Goal: Task Accomplishment & Management: Manage account settings

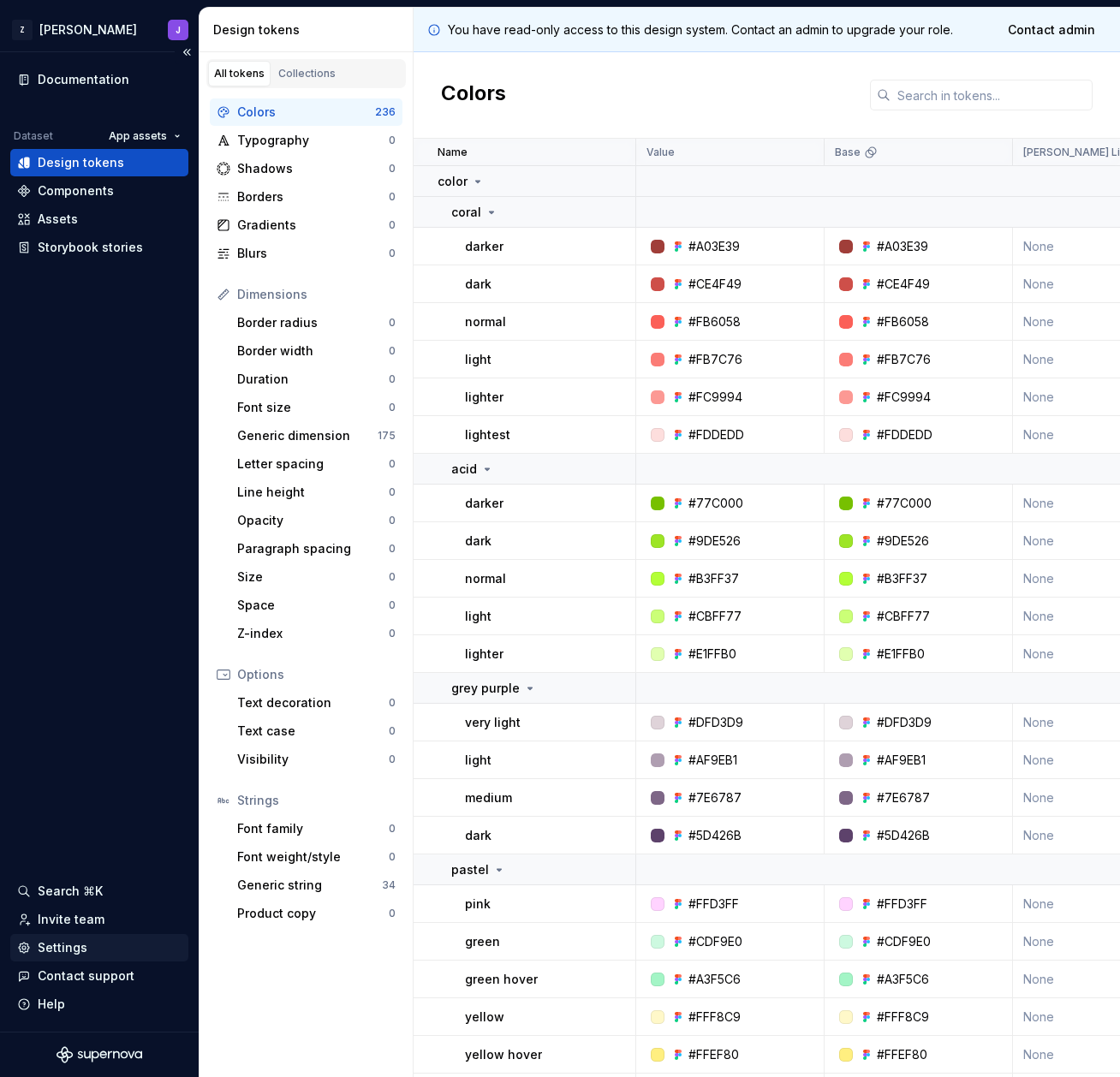
click at [77, 947] on div "Settings" at bounding box center [63, 947] width 49 height 17
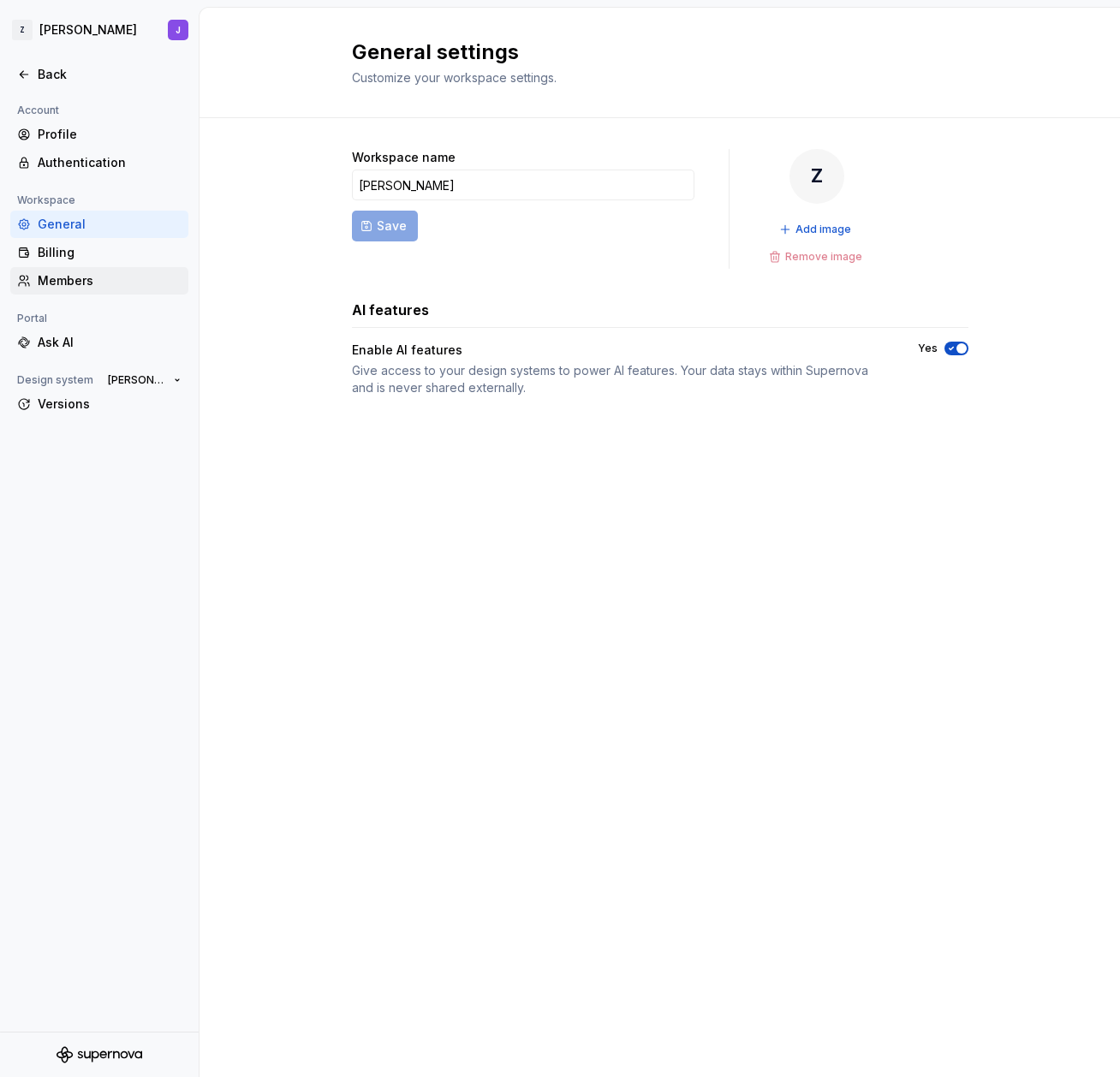
click at [71, 273] on div "Members" at bounding box center [109, 280] width 144 height 17
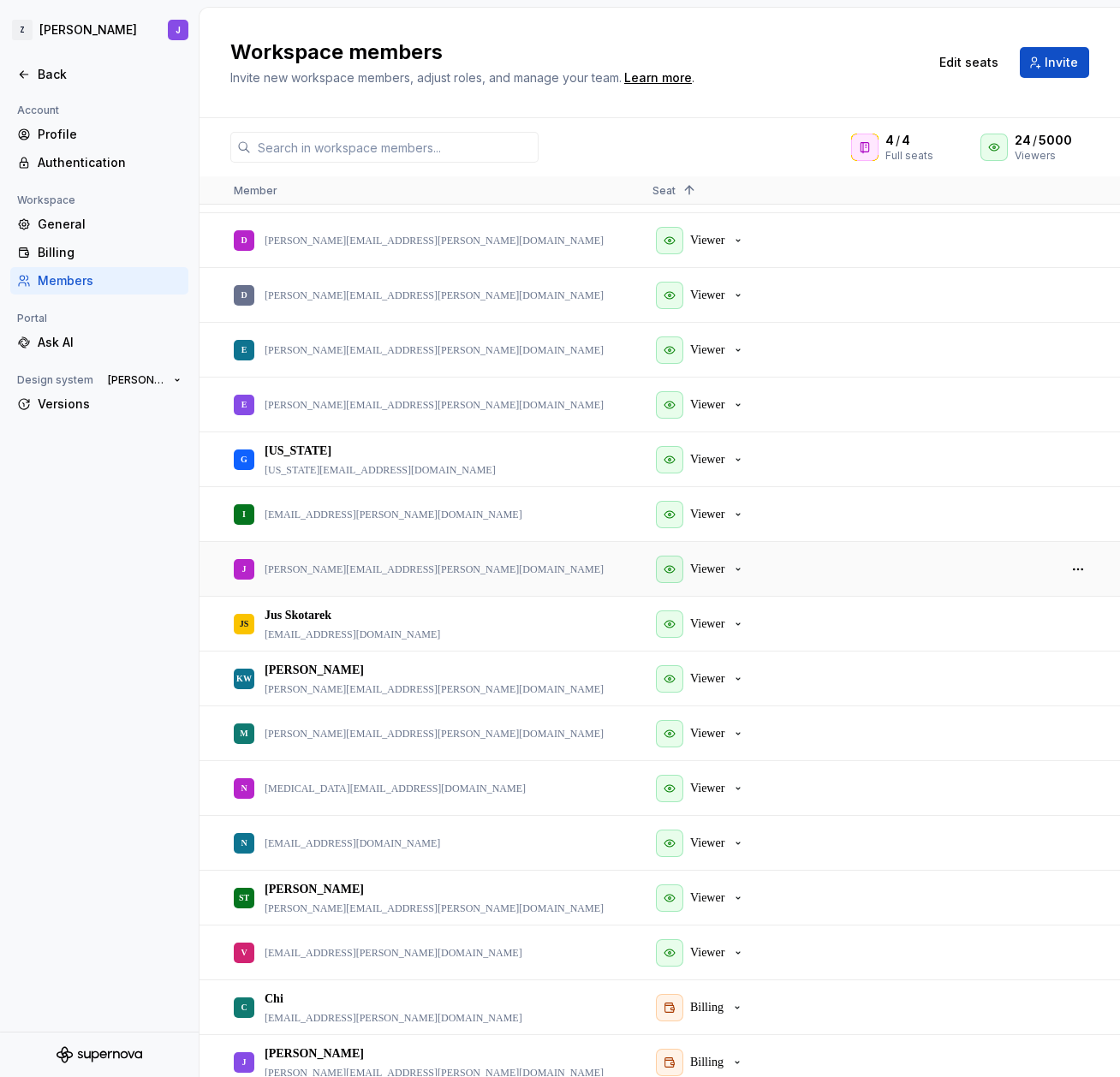
scroll to position [664, 0]
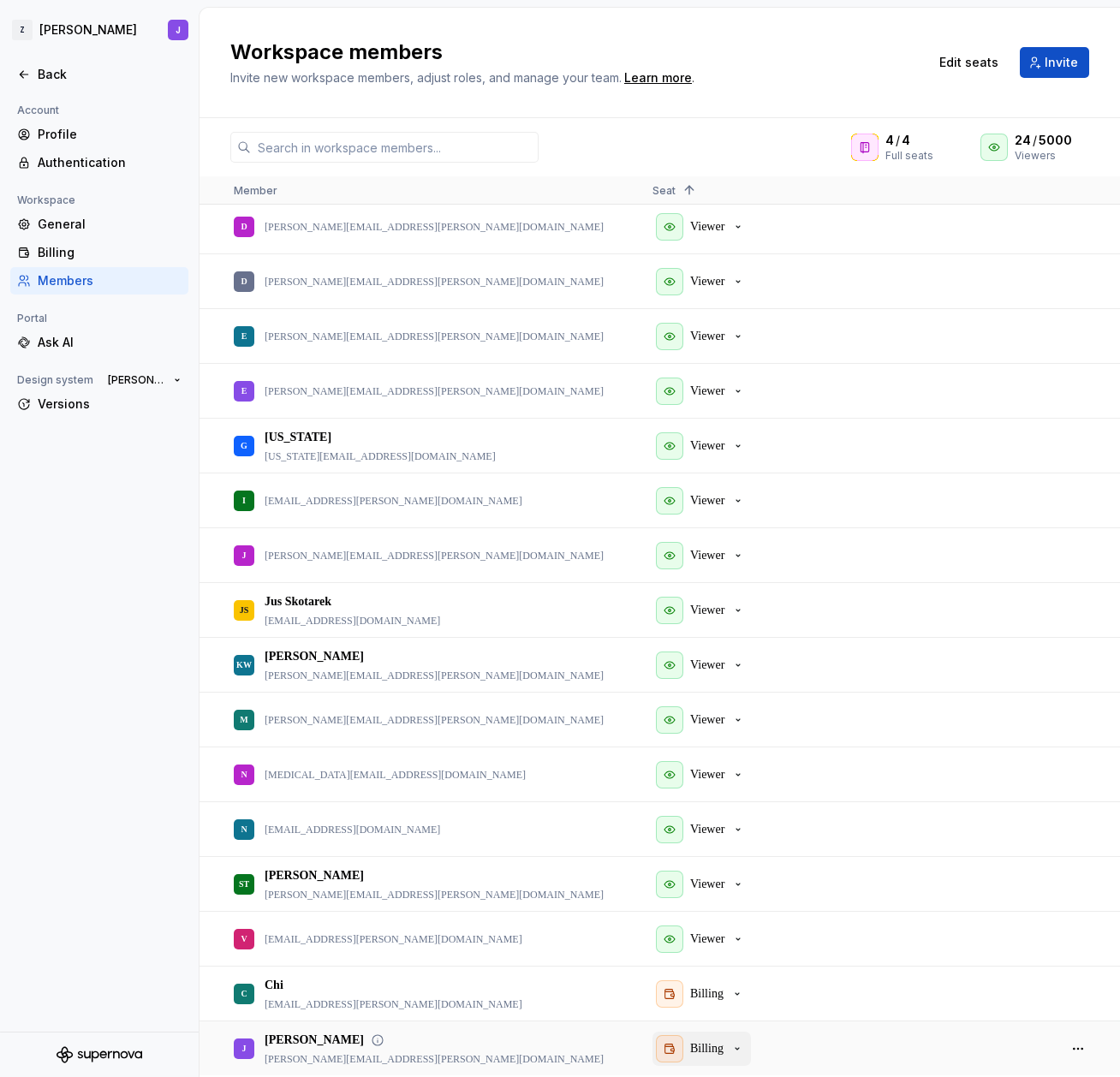
click at [719, 1052] on p "Billing" at bounding box center [707, 1048] width 34 height 17
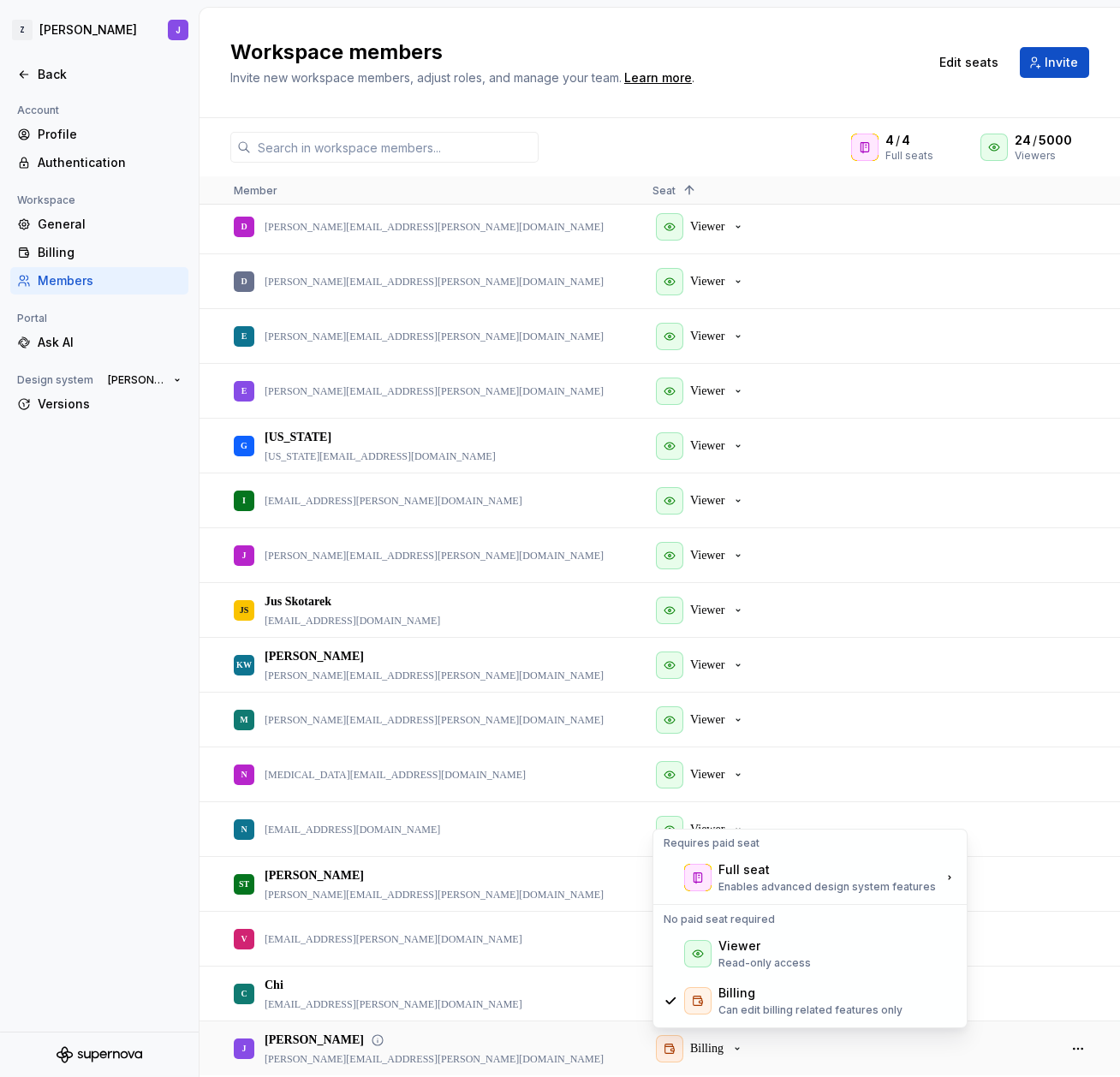
click at [777, 1047] on div "Billing" at bounding box center [847, 1048] width 390 height 52
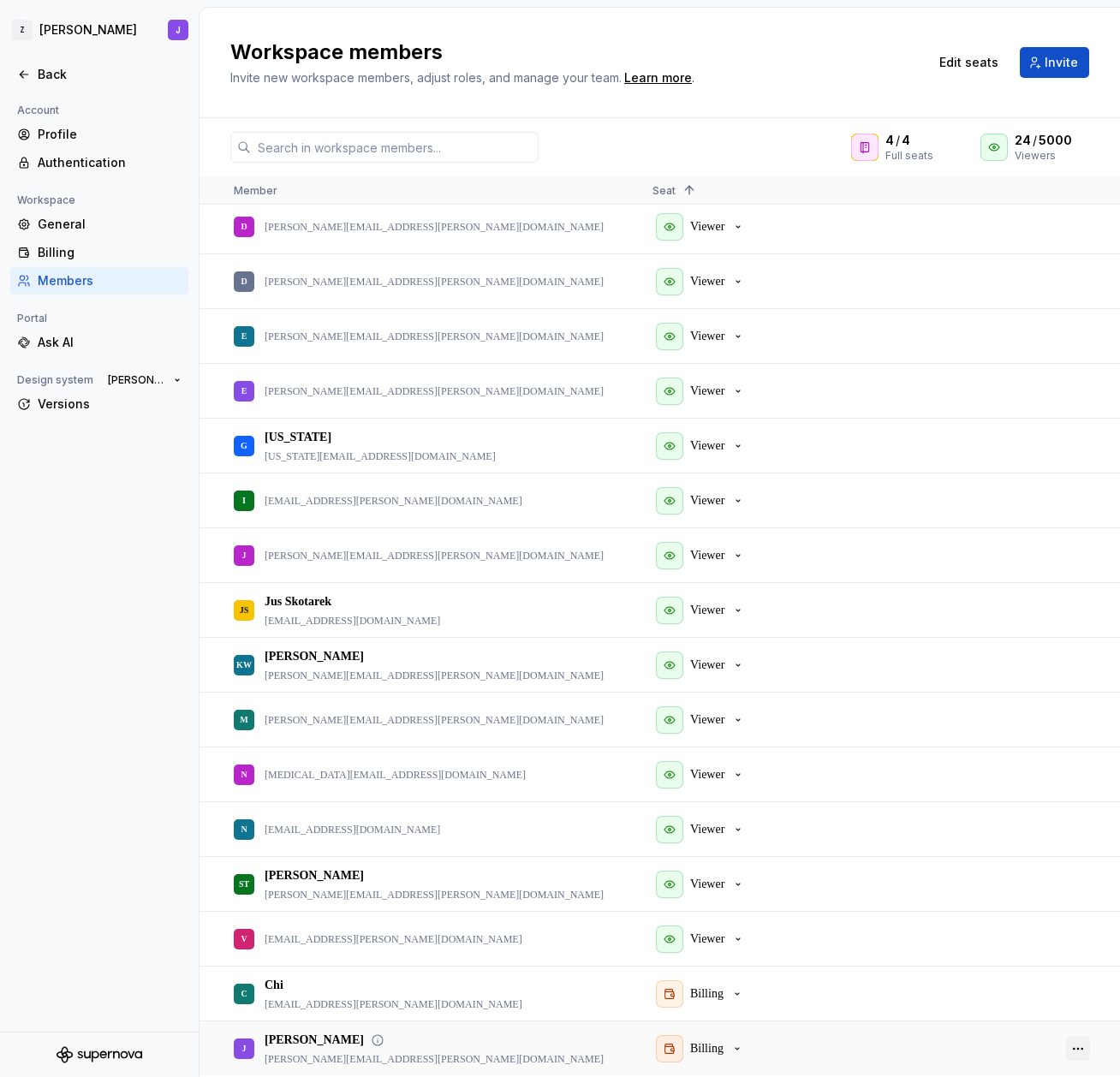
click at [1076, 1049] on button "button" at bounding box center [1077, 1049] width 24 height 24
click at [1036, 1059] on span "Make admin" at bounding box center [1052, 1057] width 80 height 31
click at [925, 1048] on div "Billing" at bounding box center [847, 1048] width 390 height 52
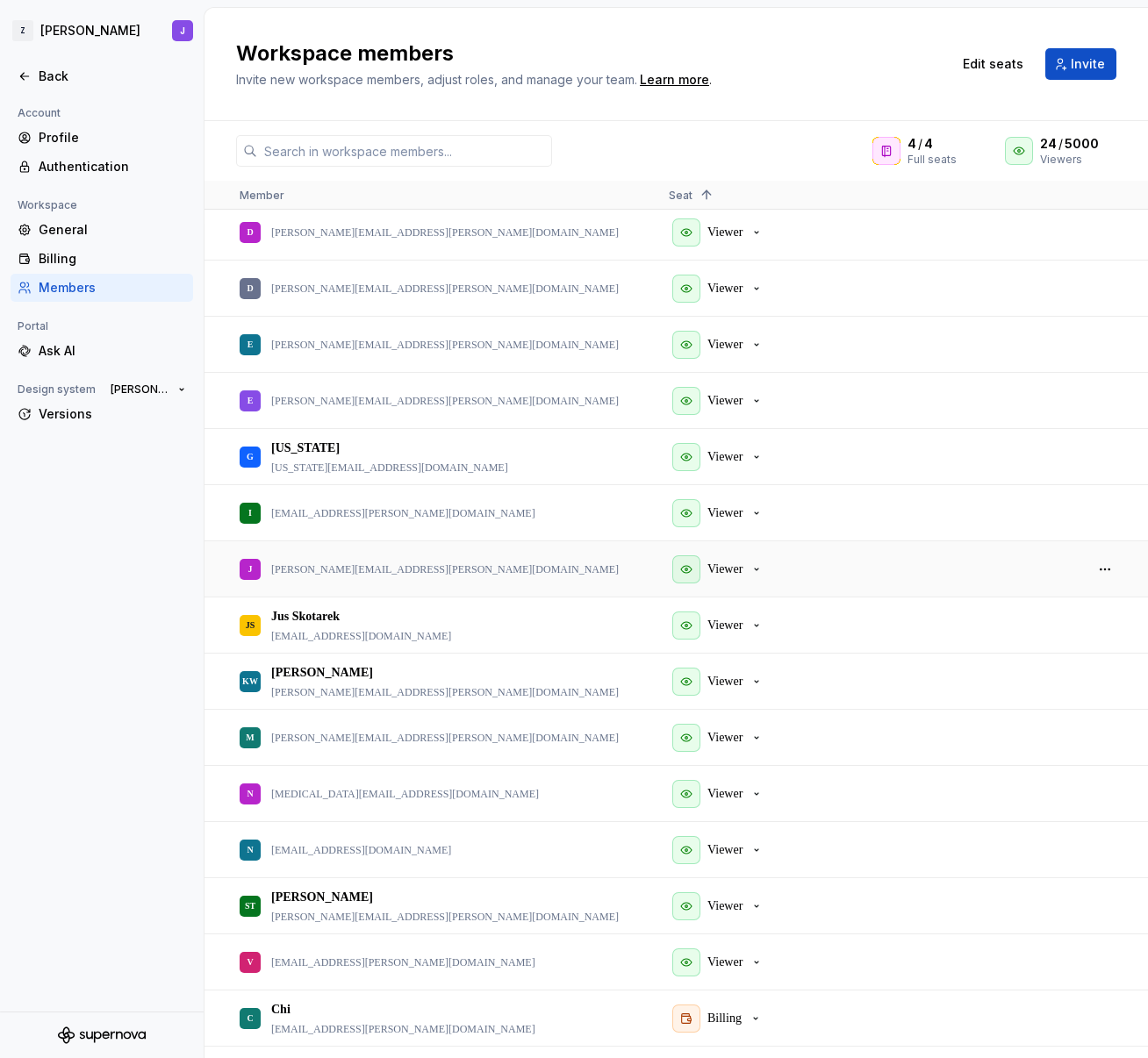
scroll to position [725, 0]
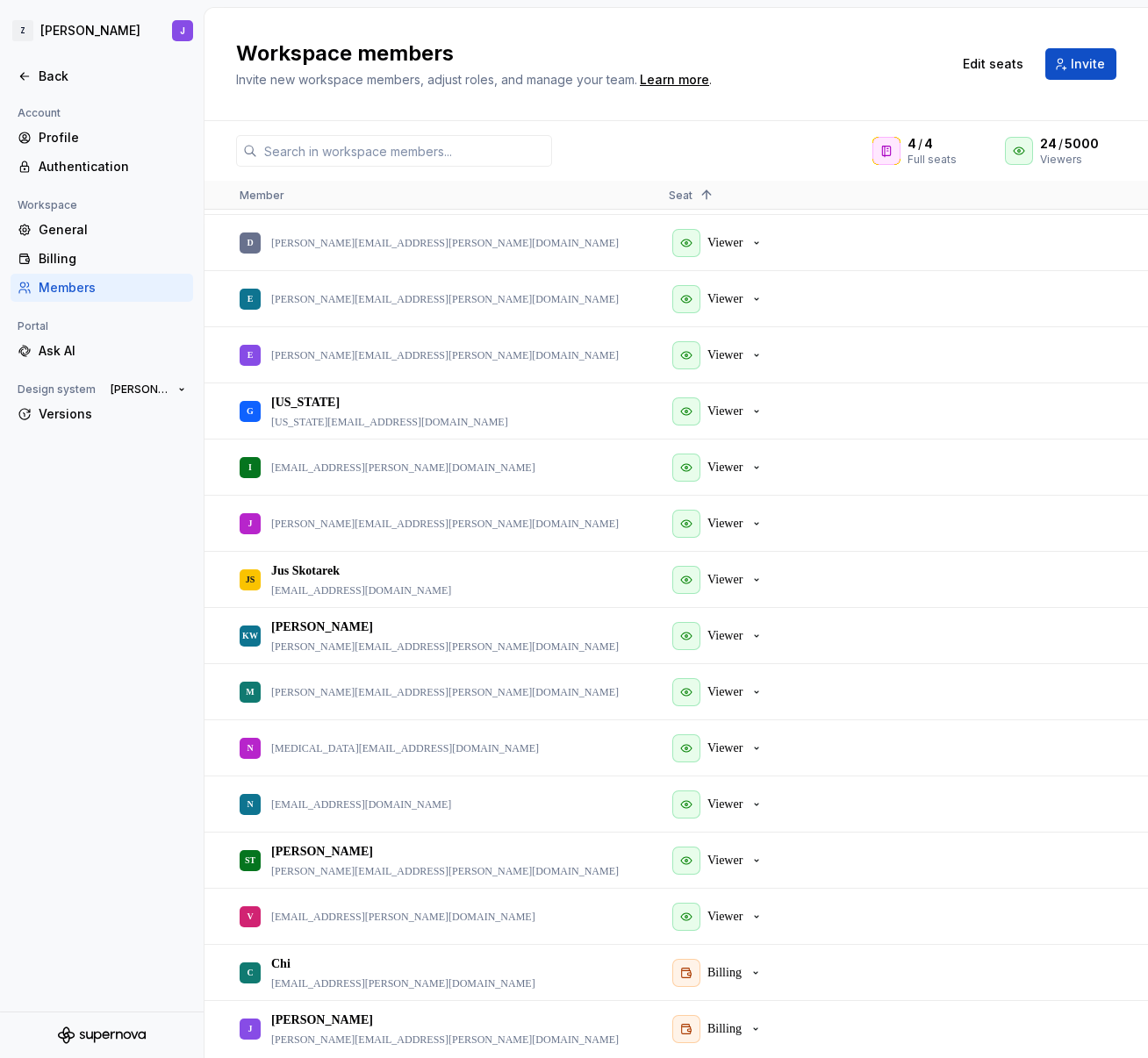
click at [111, 845] on div "Account Profile Authentication Workspace General Billing Members Portal Ask AI …" at bounding box center [101, 556] width 204 height 909
click at [97, 145] on div "Profile" at bounding box center [112, 137] width 147 height 17
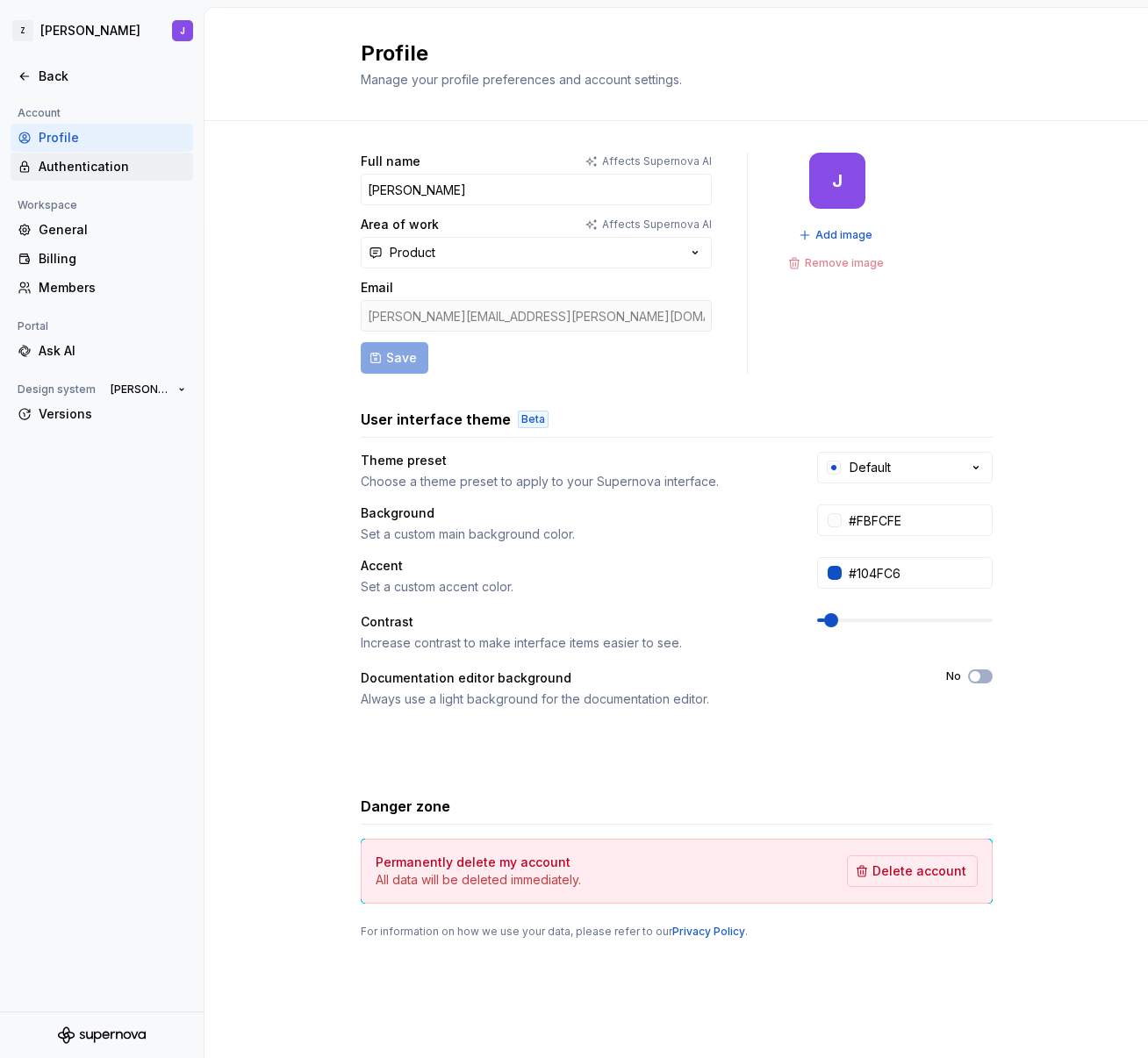
click at [119, 166] on div "Authentication" at bounding box center [112, 166] width 147 height 17
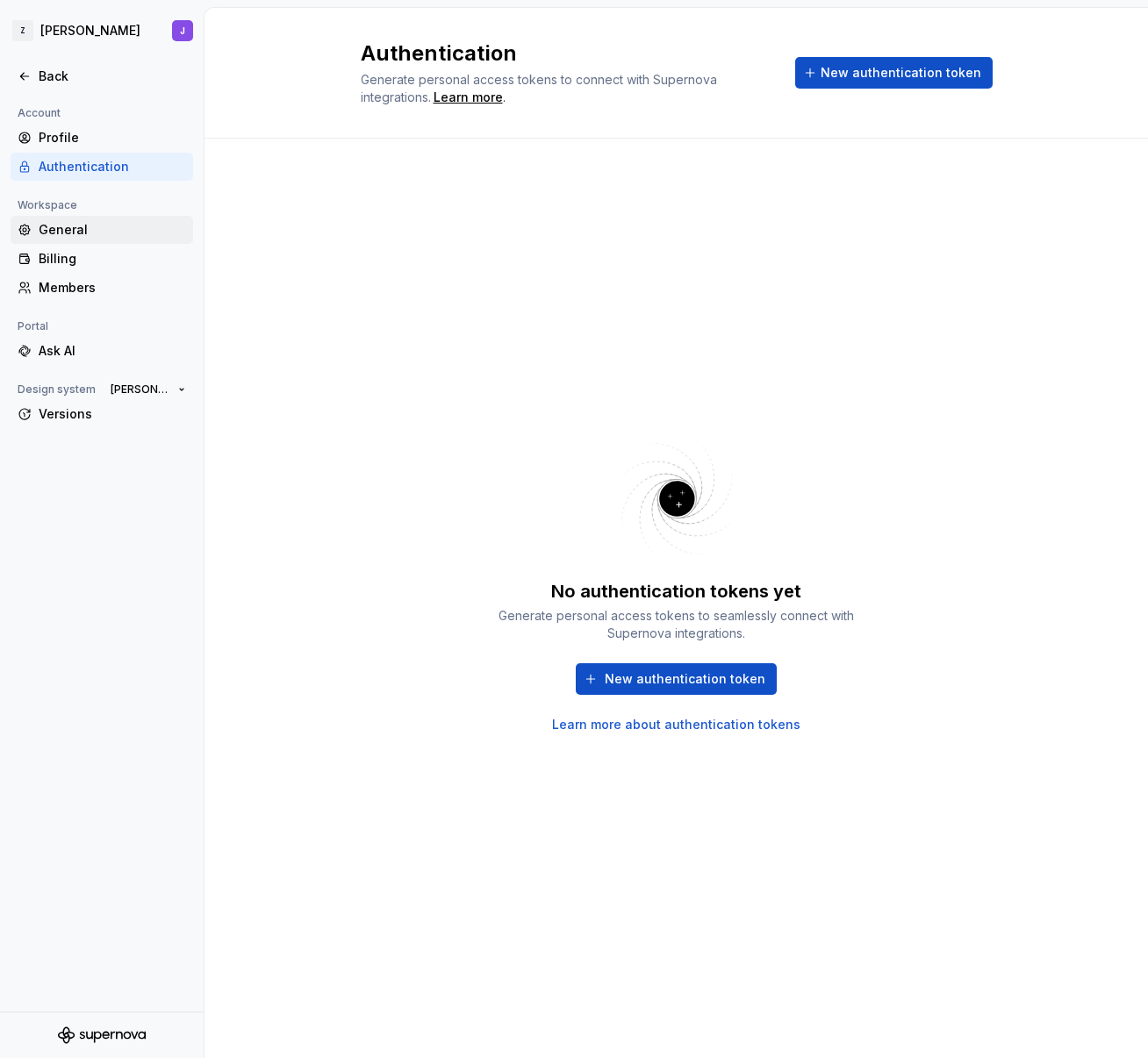
click at [81, 231] on div "General" at bounding box center [112, 229] width 147 height 17
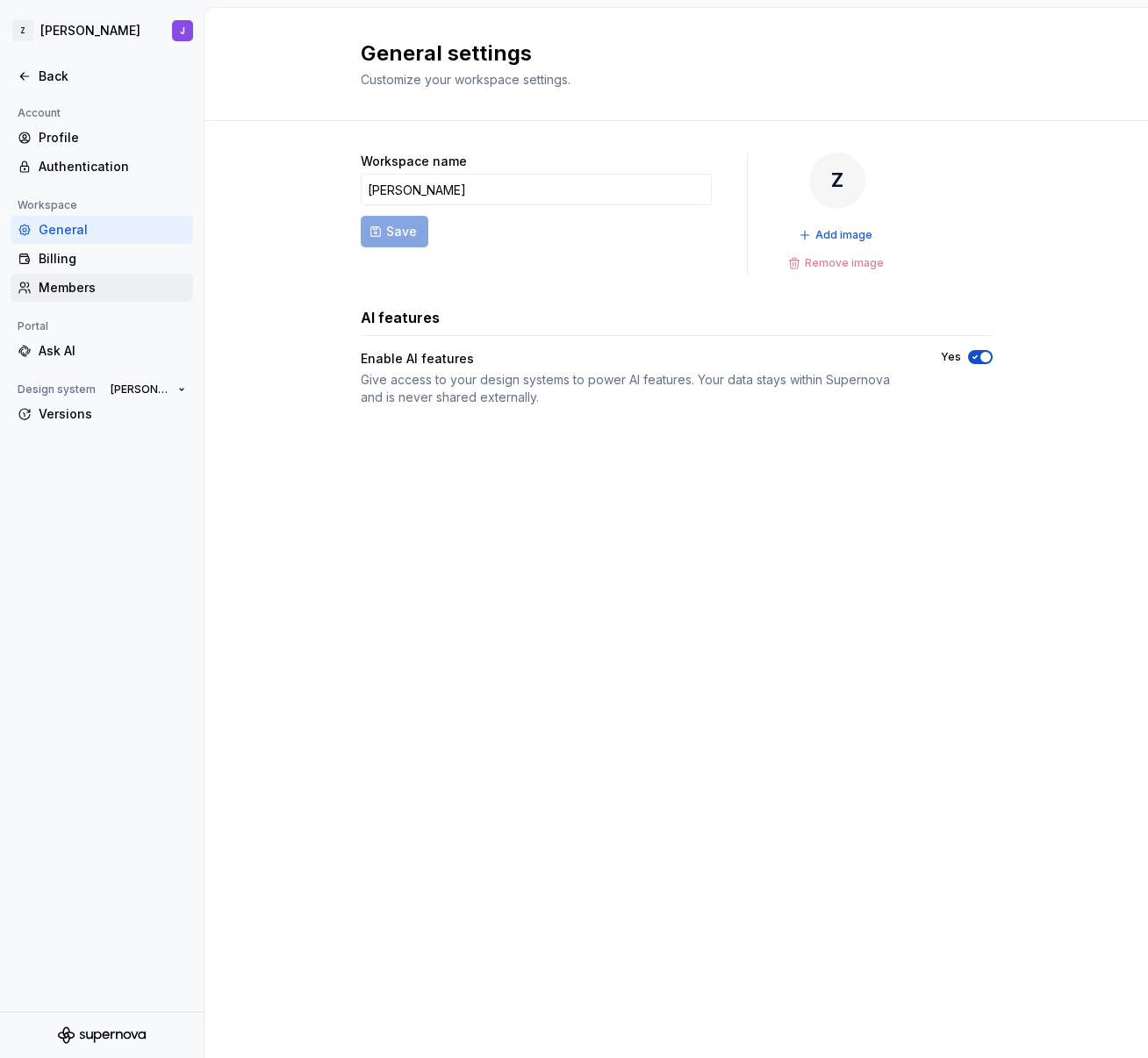
click at [77, 290] on div "Members" at bounding box center [112, 287] width 147 height 17
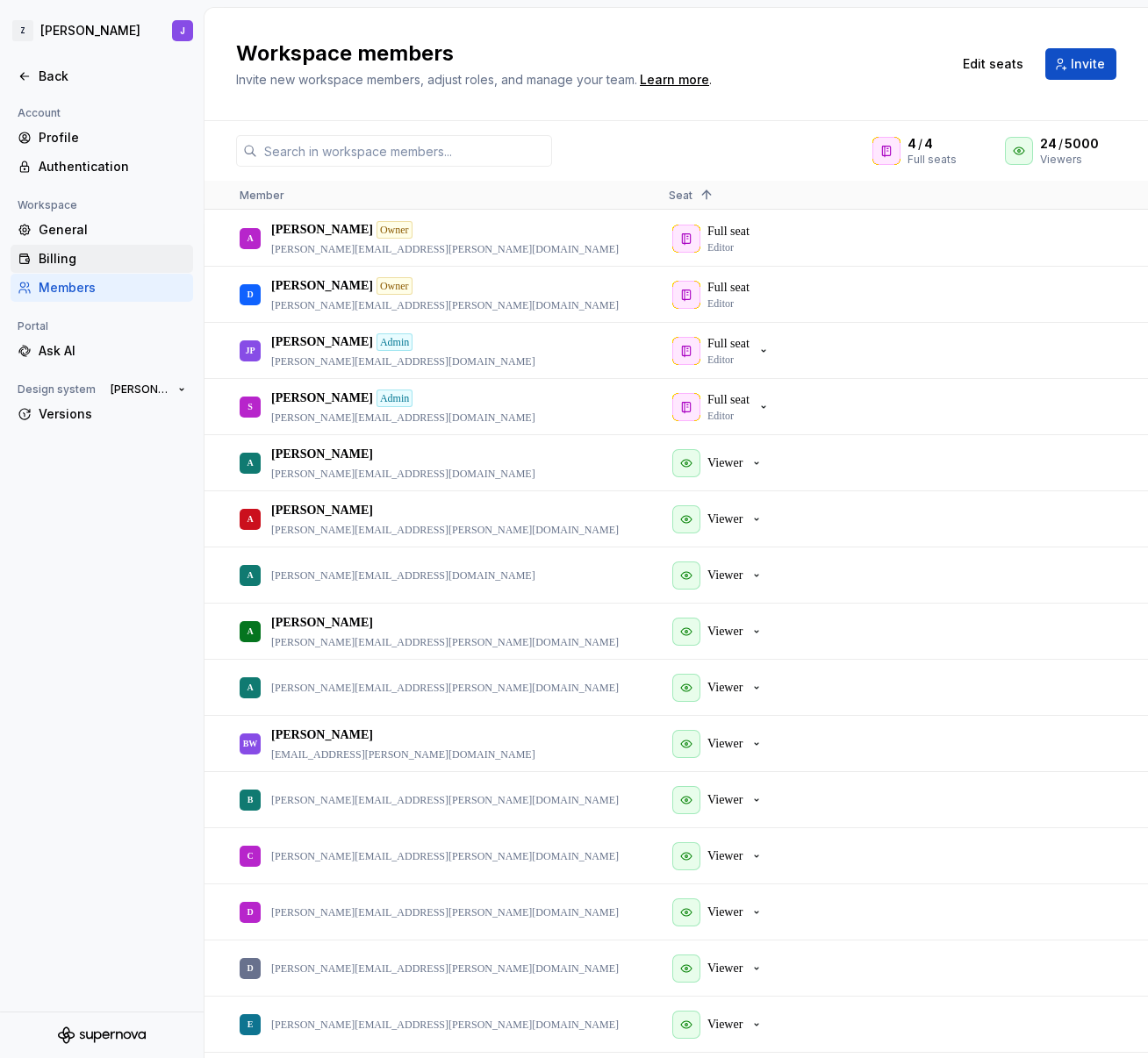
click at [102, 251] on div "Billing" at bounding box center [112, 258] width 147 height 17
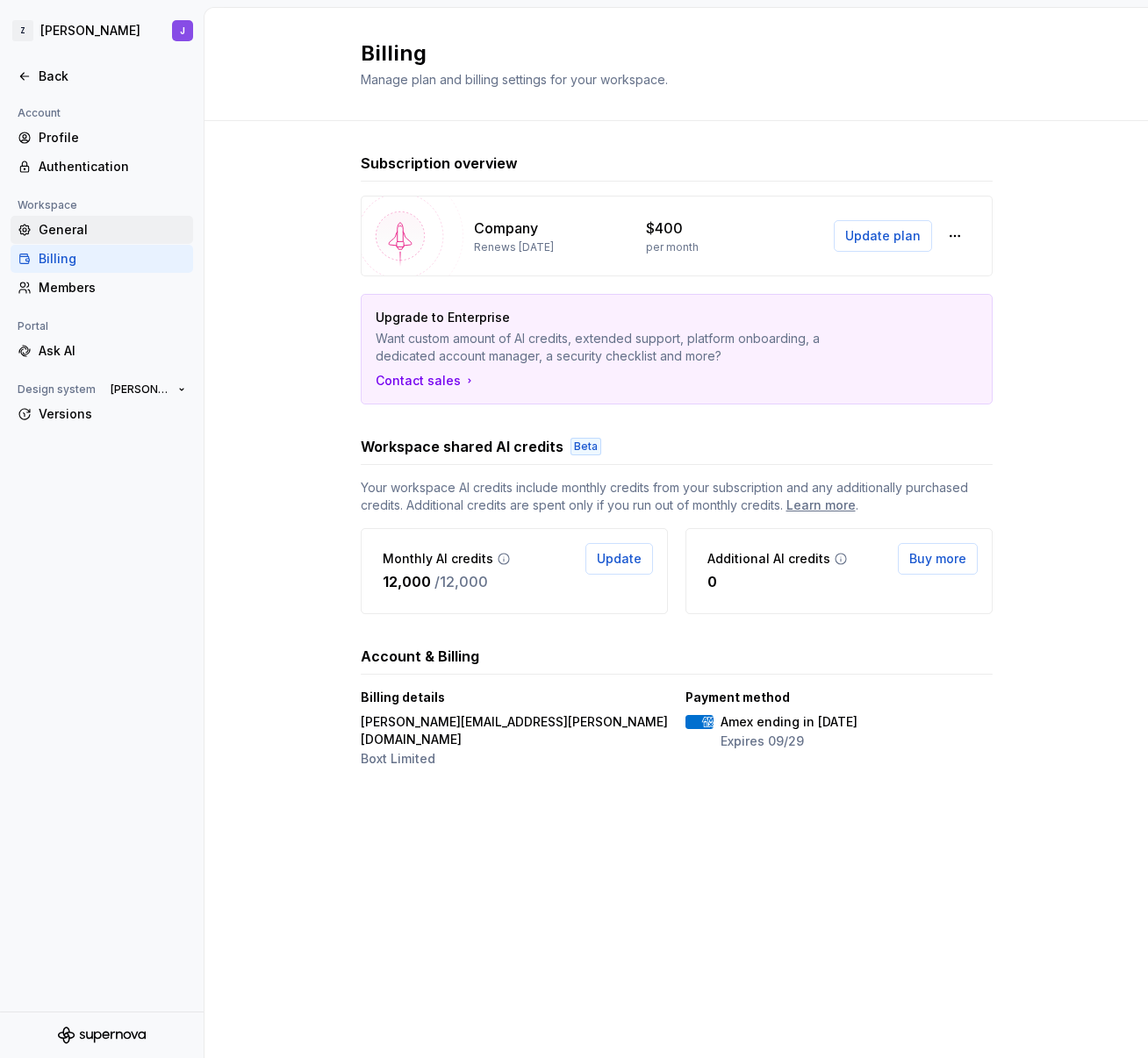
click at [99, 227] on div "General" at bounding box center [112, 229] width 147 height 17
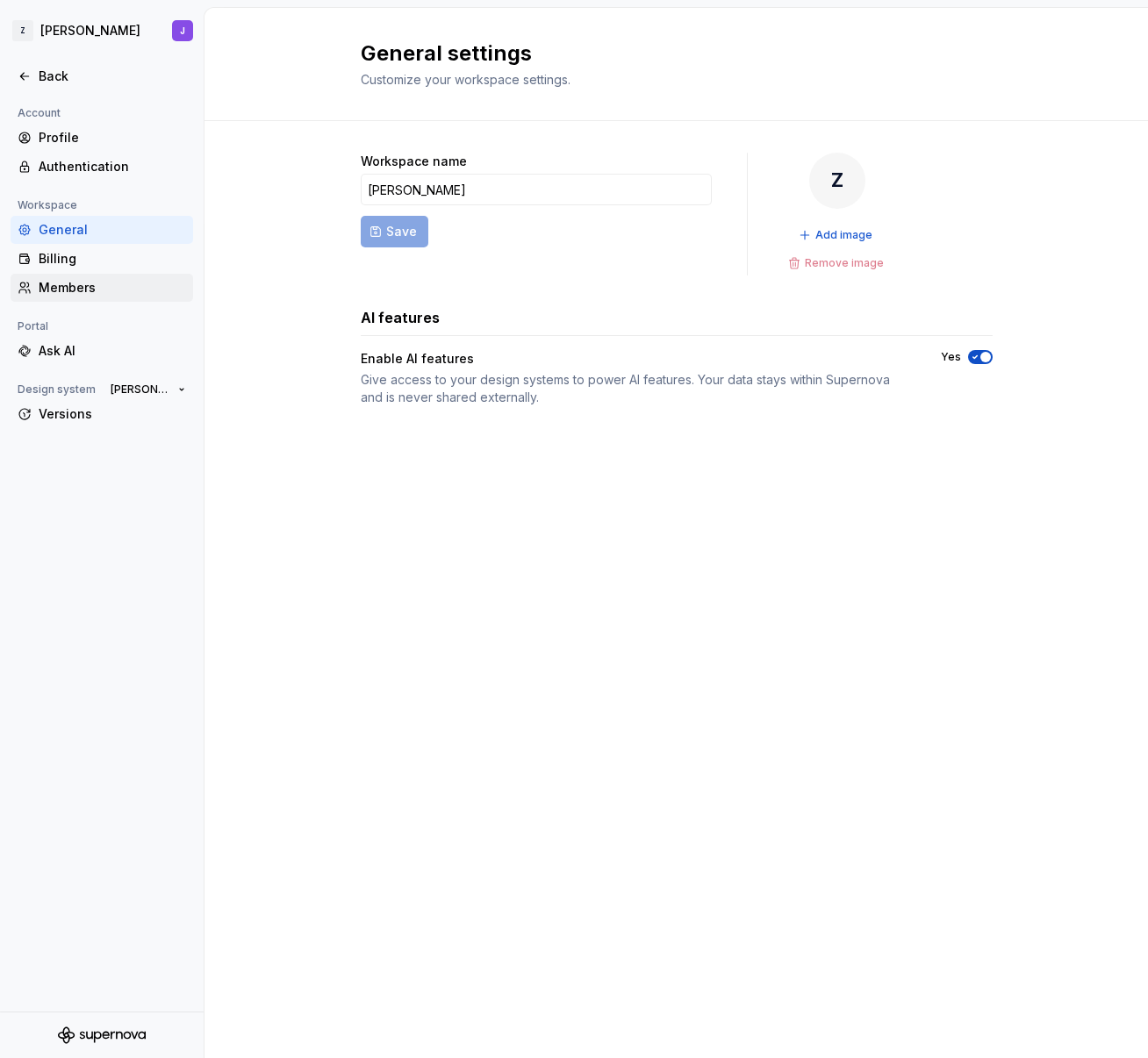
click at [89, 288] on div "Members" at bounding box center [112, 287] width 147 height 17
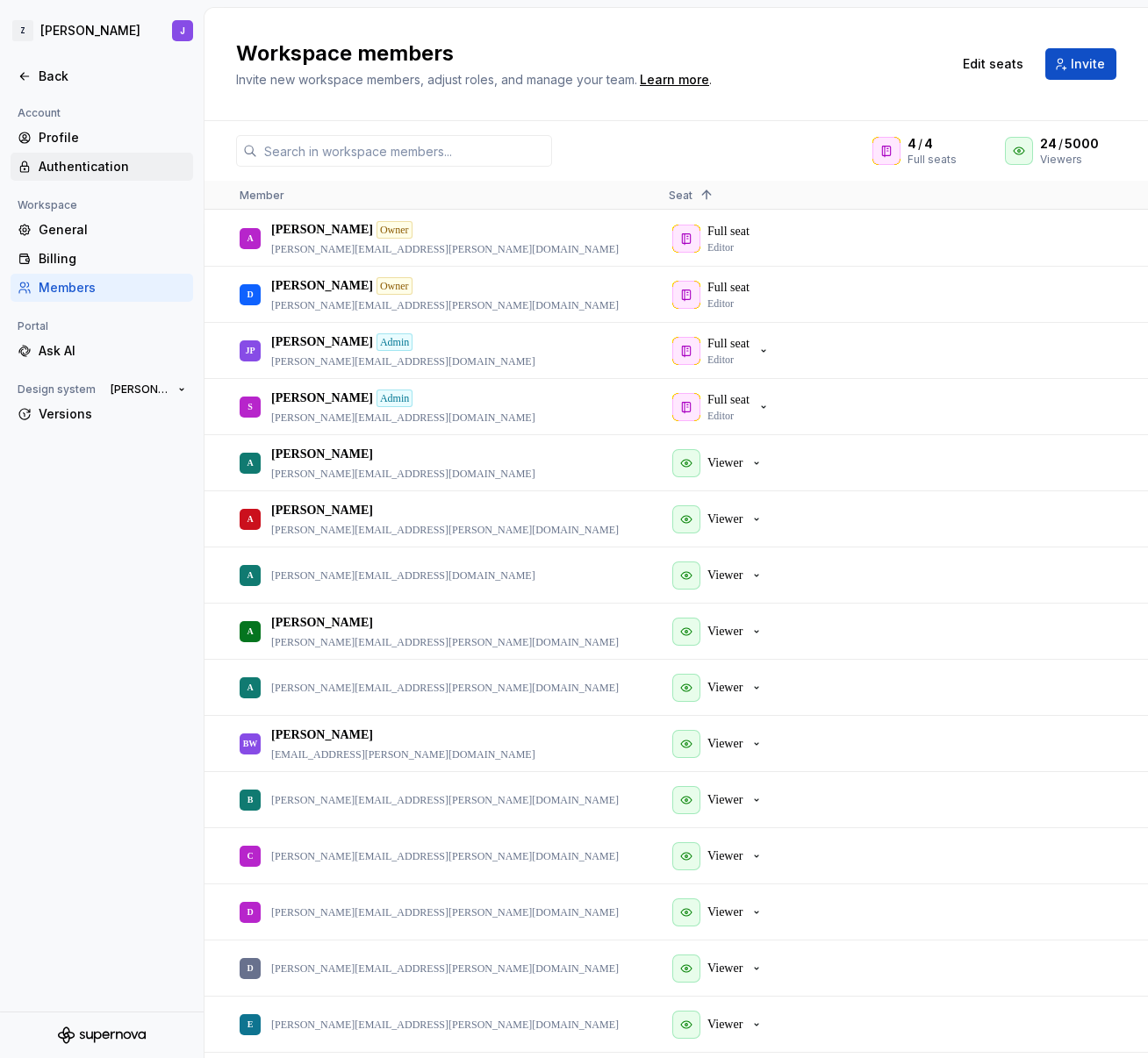
click at [62, 172] on div "Authentication" at bounding box center [112, 166] width 147 height 17
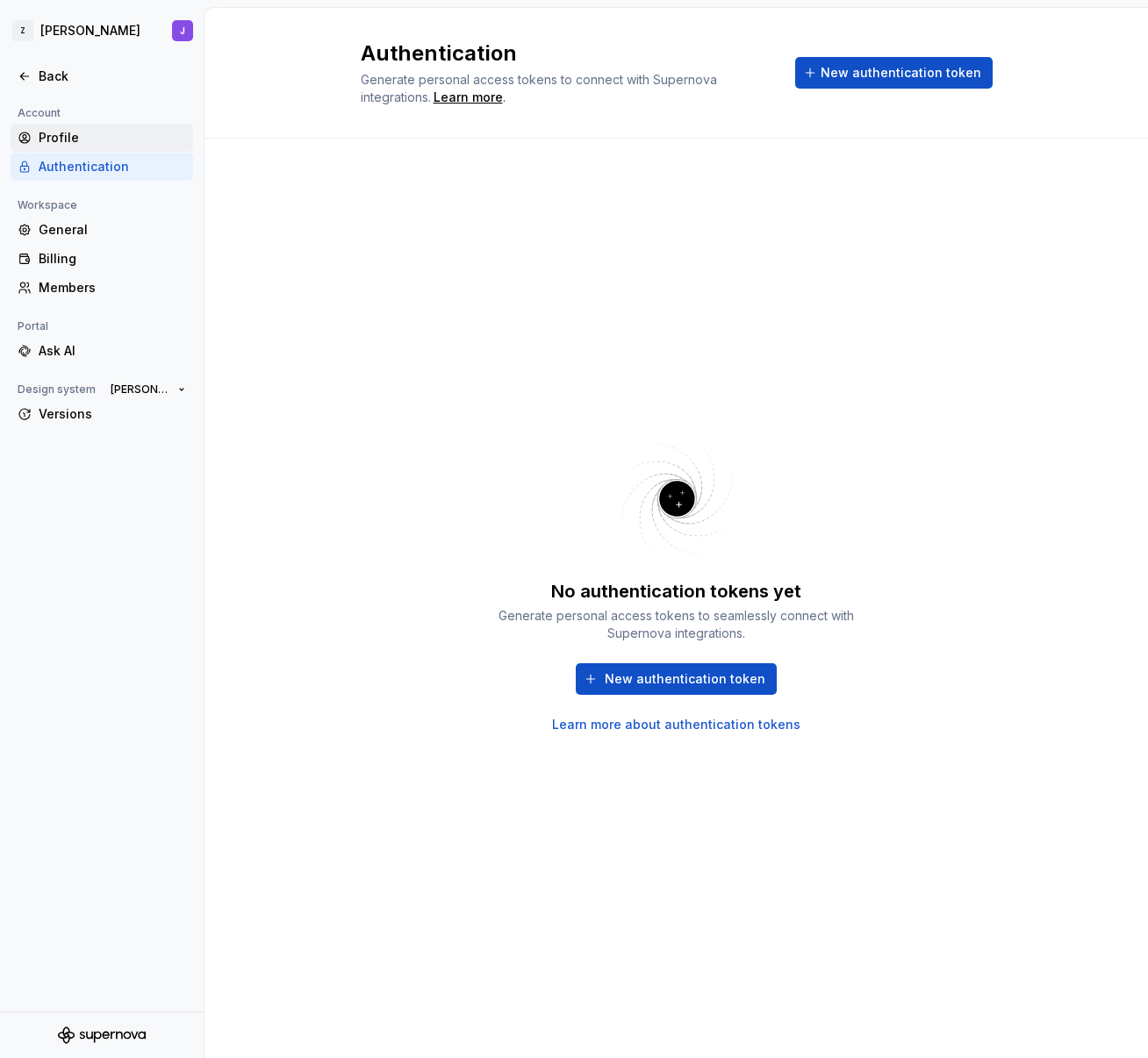
click at [37, 136] on div "Profile" at bounding box center [101, 137] width 168 height 17
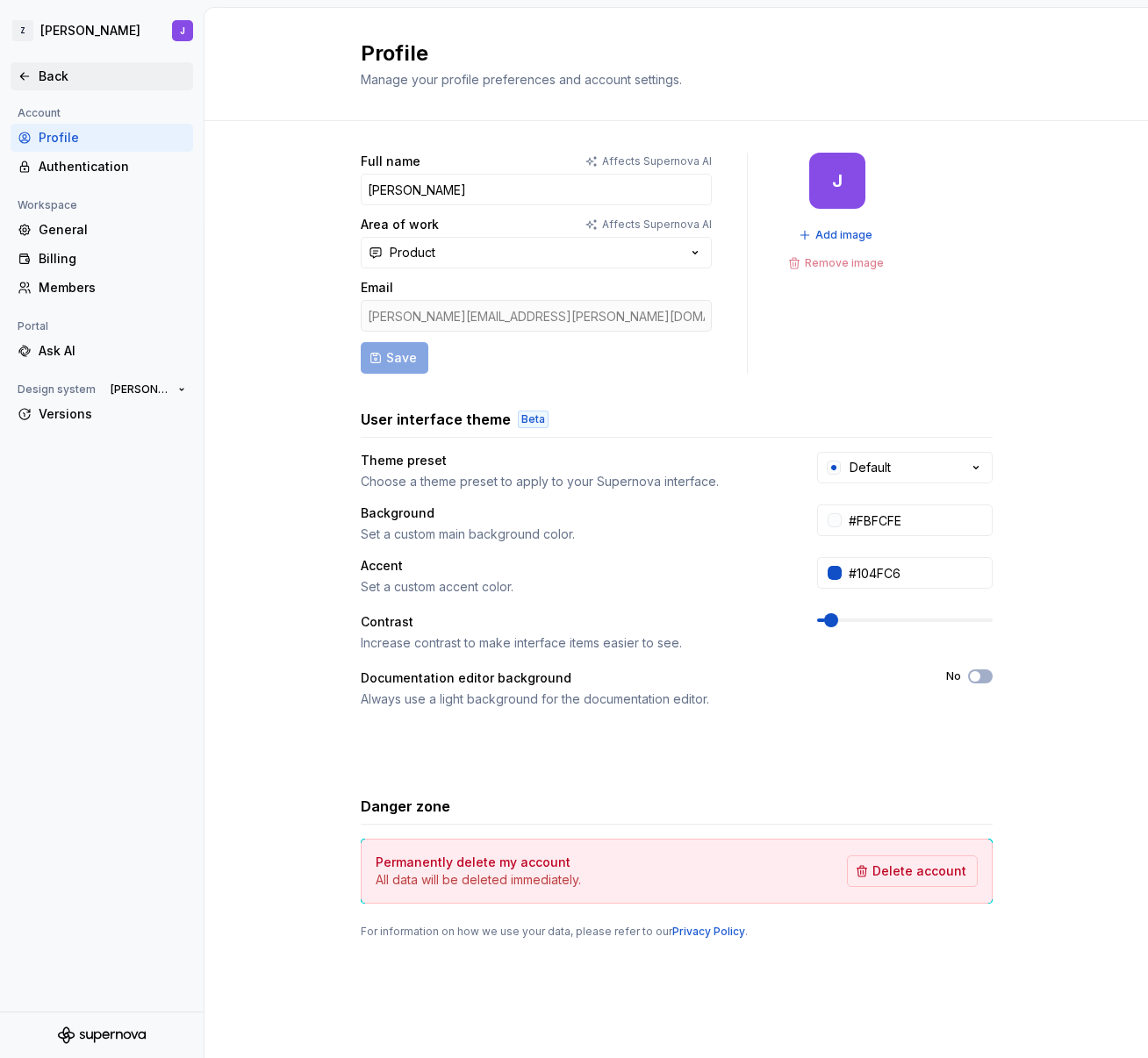
click at [87, 79] on div "Back" at bounding box center [112, 76] width 147 height 17
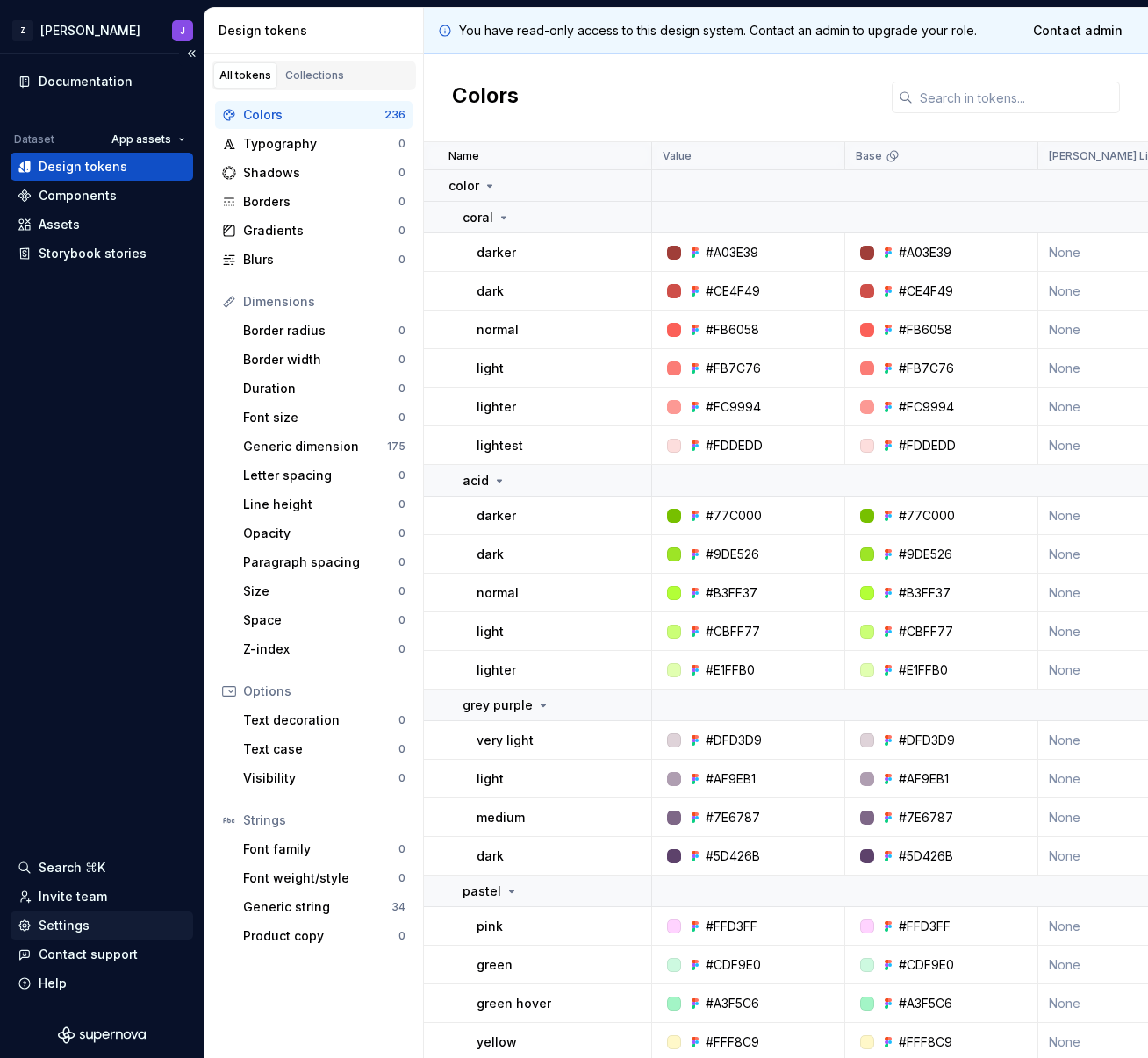
click at [91, 926] on div "Settings" at bounding box center [101, 925] width 168 height 17
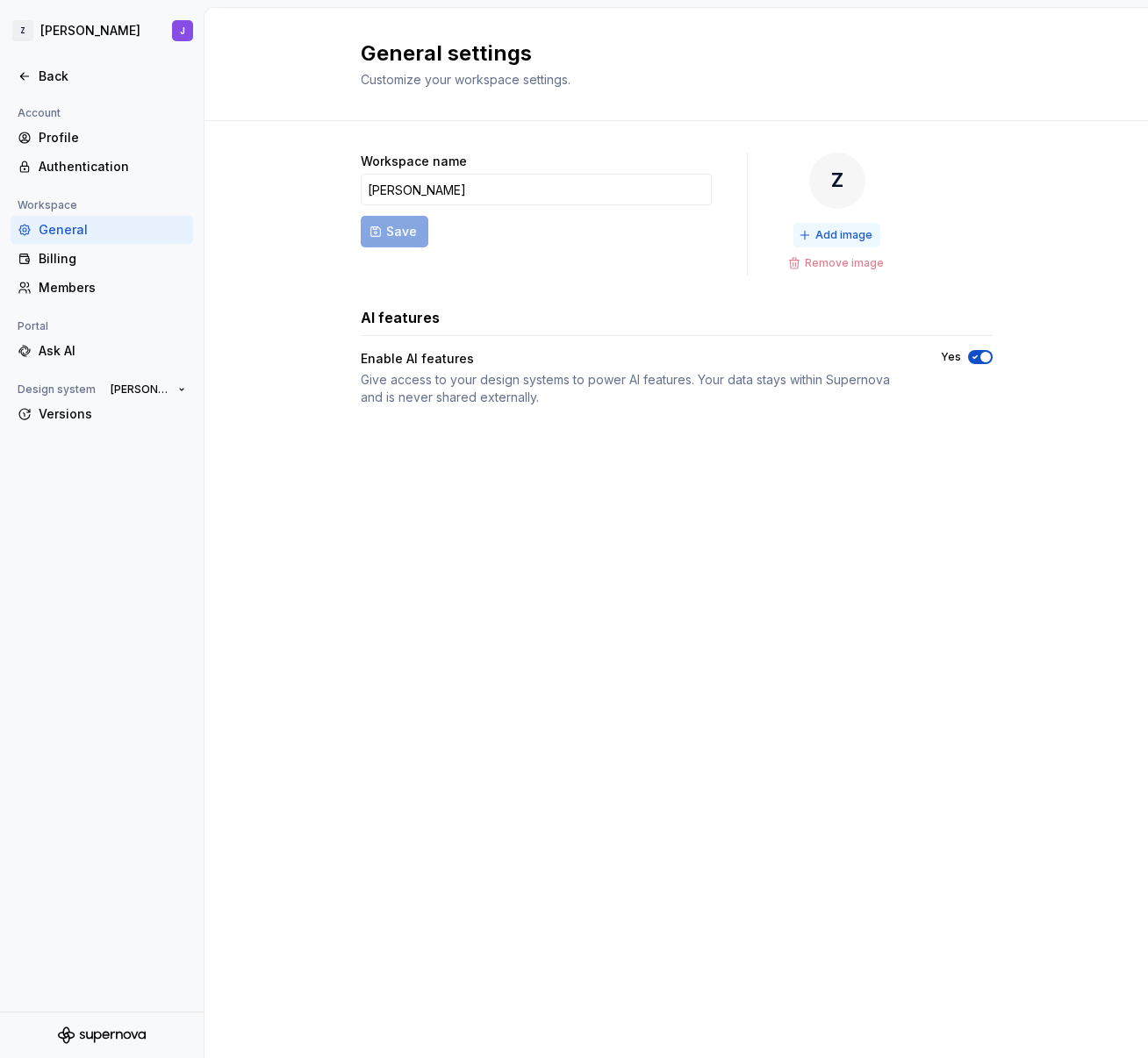
click at [823, 240] on span "Add image" at bounding box center [843, 235] width 57 height 14
click at [61, 291] on div "Members" at bounding box center [112, 287] width 147 height 17
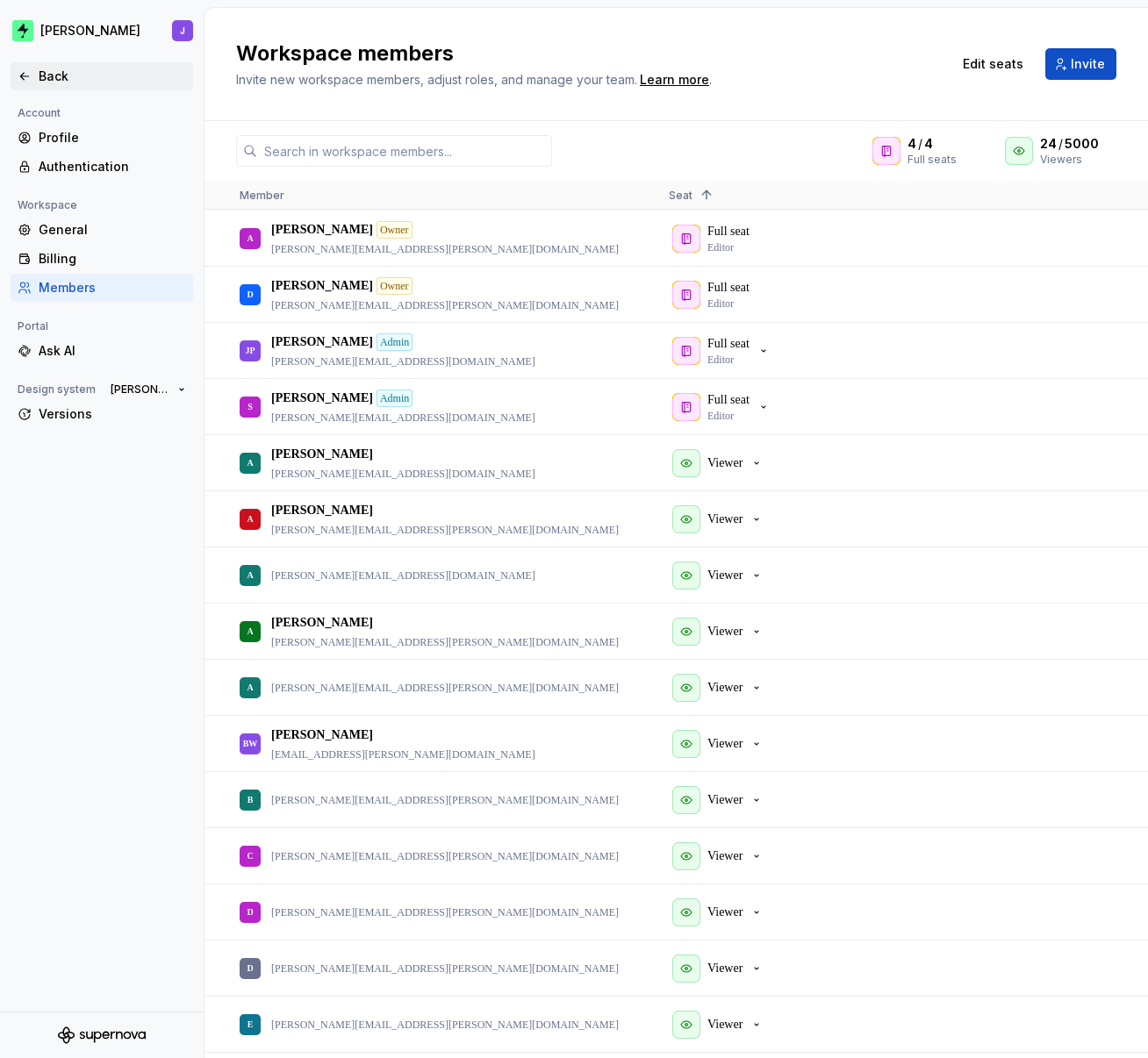
click at [67, 73] on div "Back" at bounding box center [112, 76] width 147 height 17
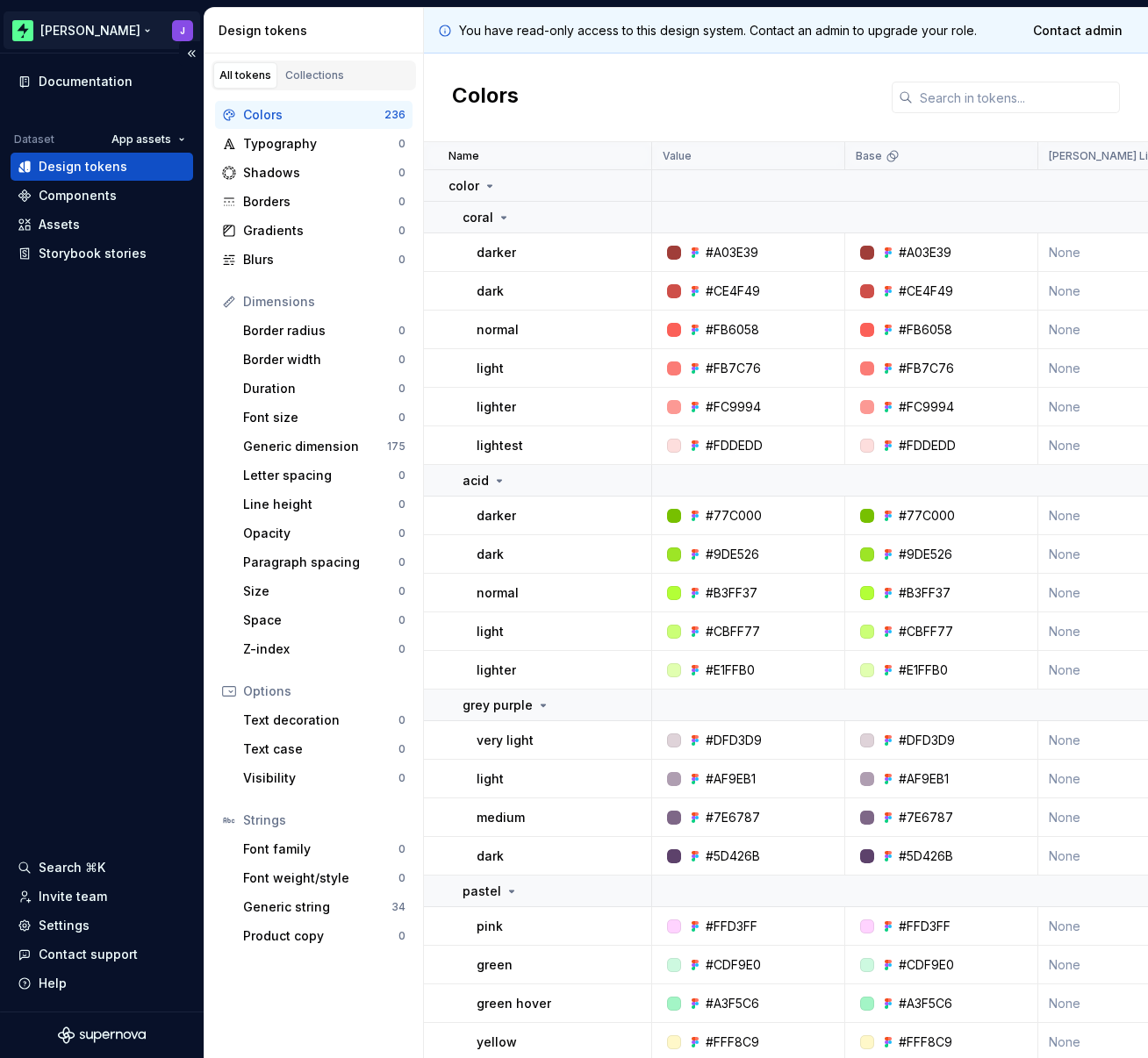
click at [181, 26] on html "Zuno J Documentation Dataset App assets Design tokens Components Assets Storybo…" at bounding box center [574, 529] width 1148 height 1058
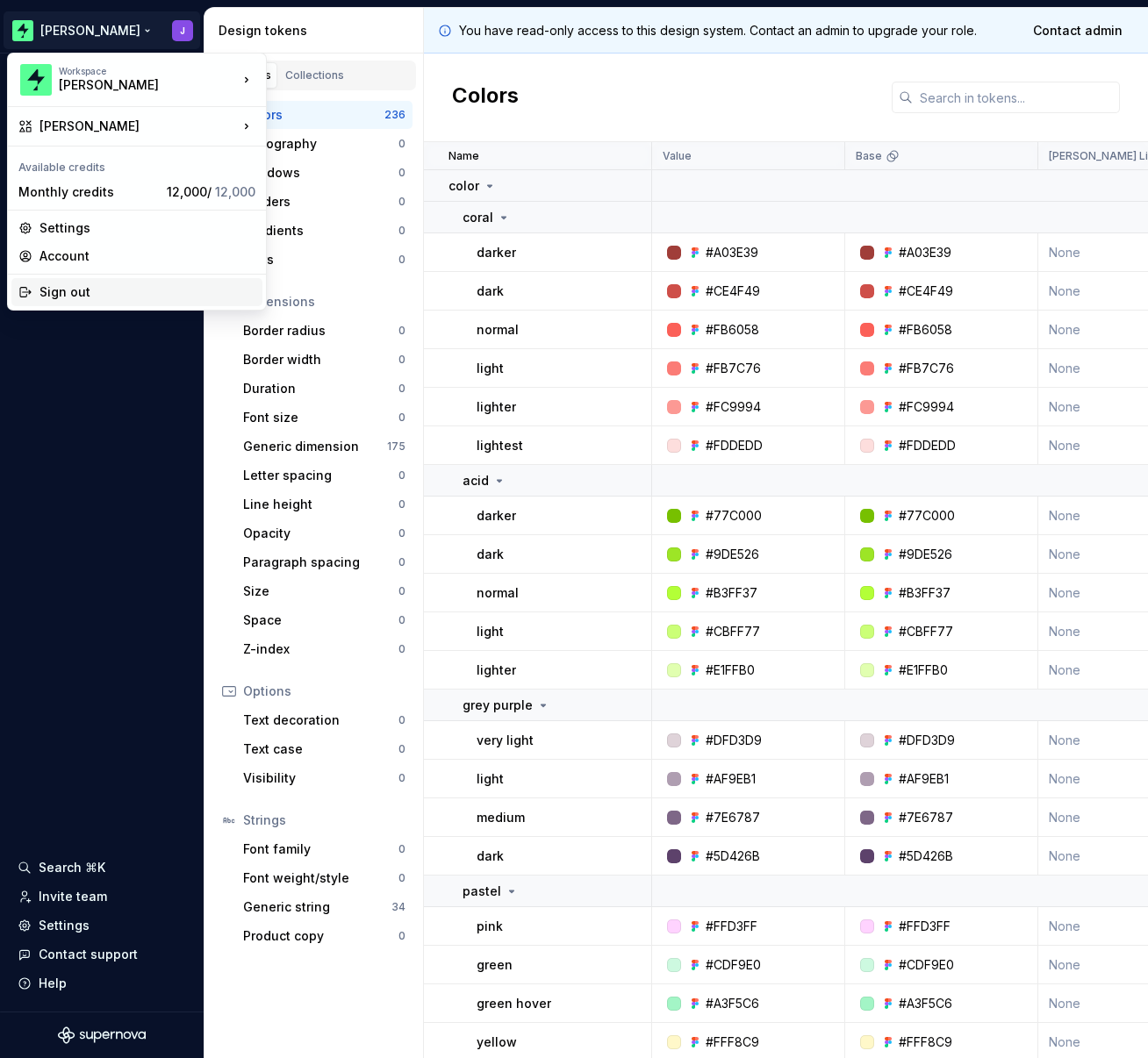
click at [84, 285] on div "Sign out" at bounding box center [147, 291] width 216 height 17
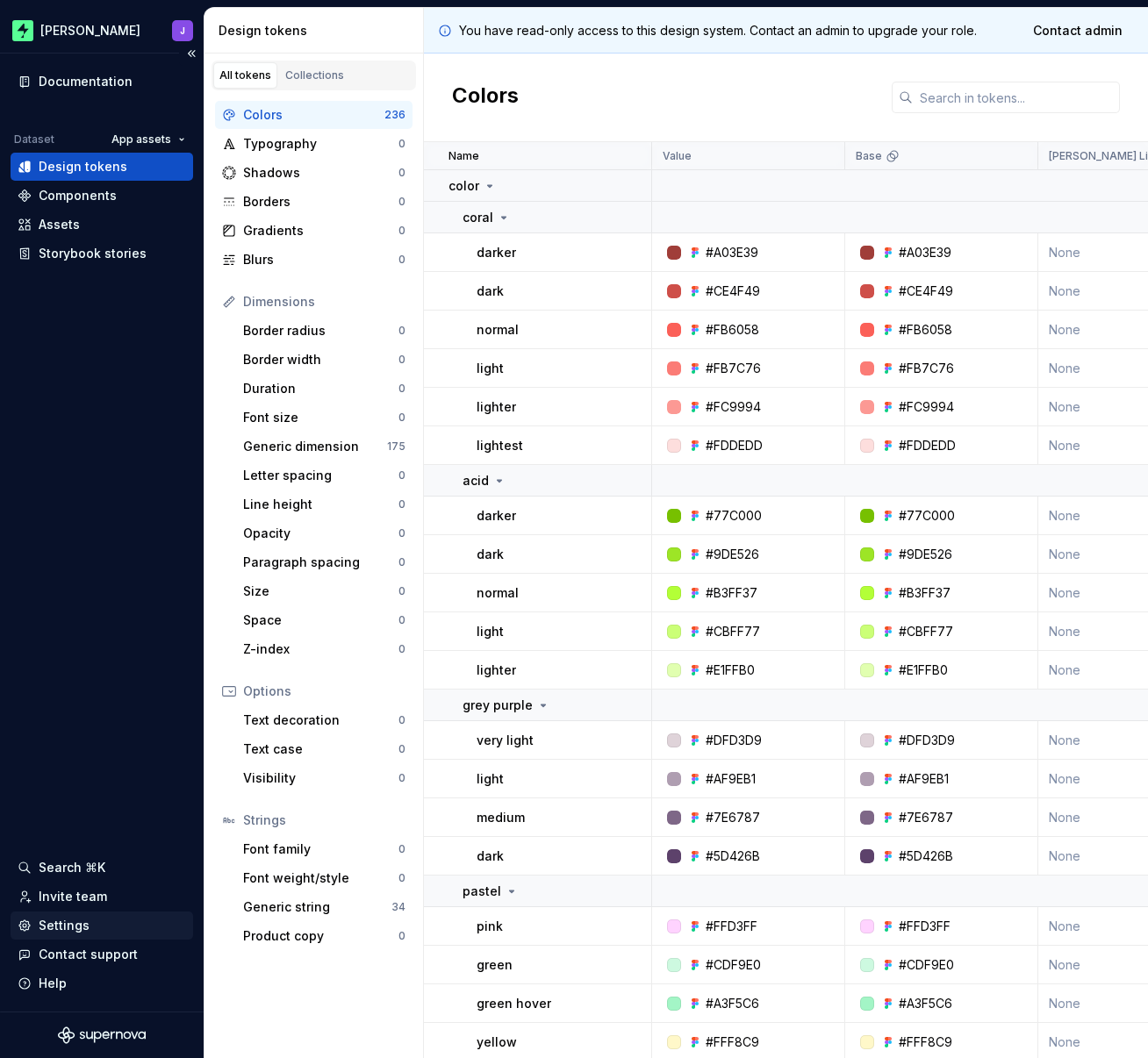
click at [108, 917] on div "Settings" at bounding box center [101, 925] width 168 height 17
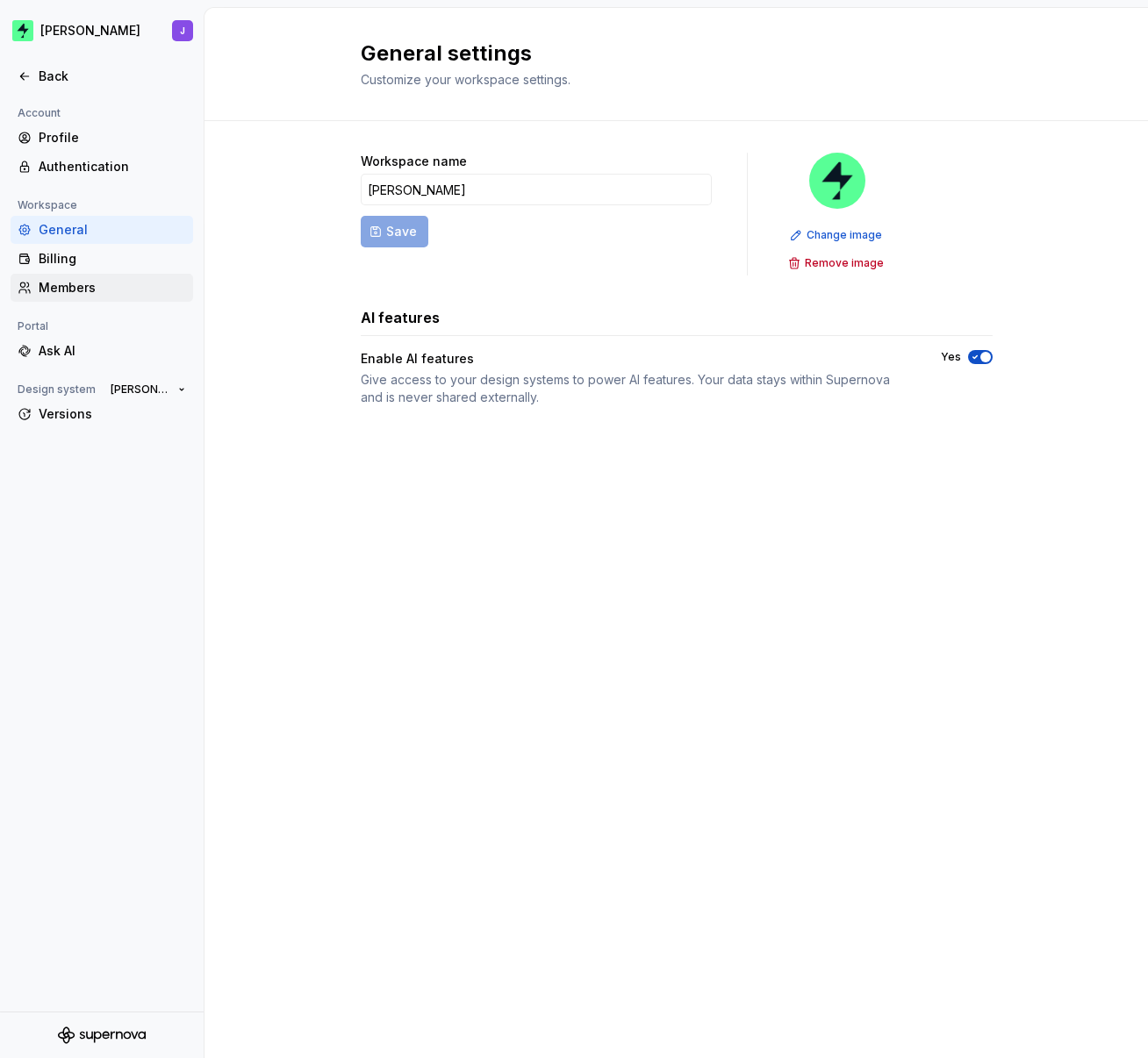
click at [76, 276] on div "Members" at bounding box center [102, 288] width 183 height 28
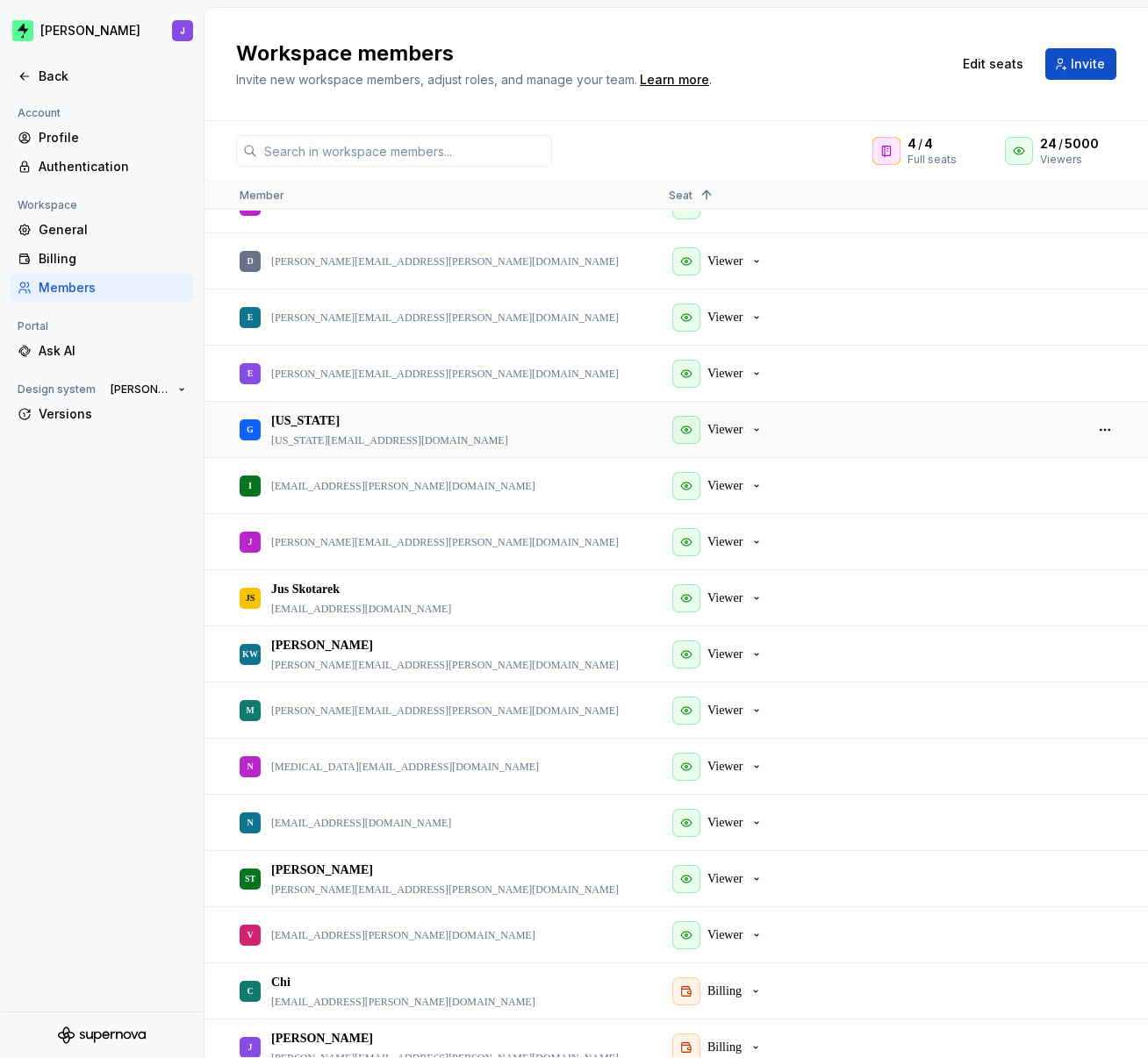
scroll to position [725, 0]
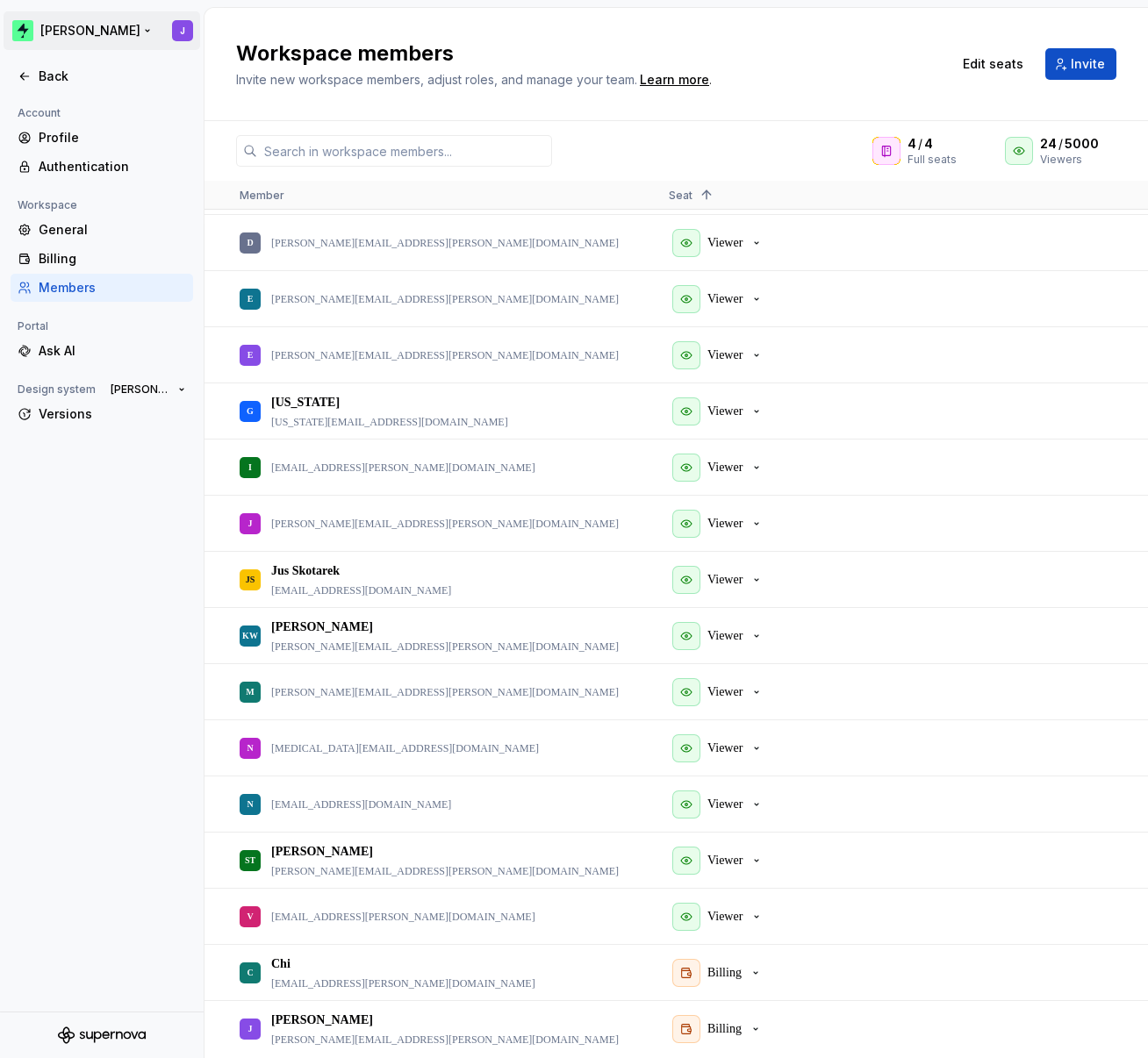
click at [185, 35] on html "Zuno J Back Account Profile Authentication Workspace General Billing Members Po…" at bounding box center [574, 529] width 1148 height 1058
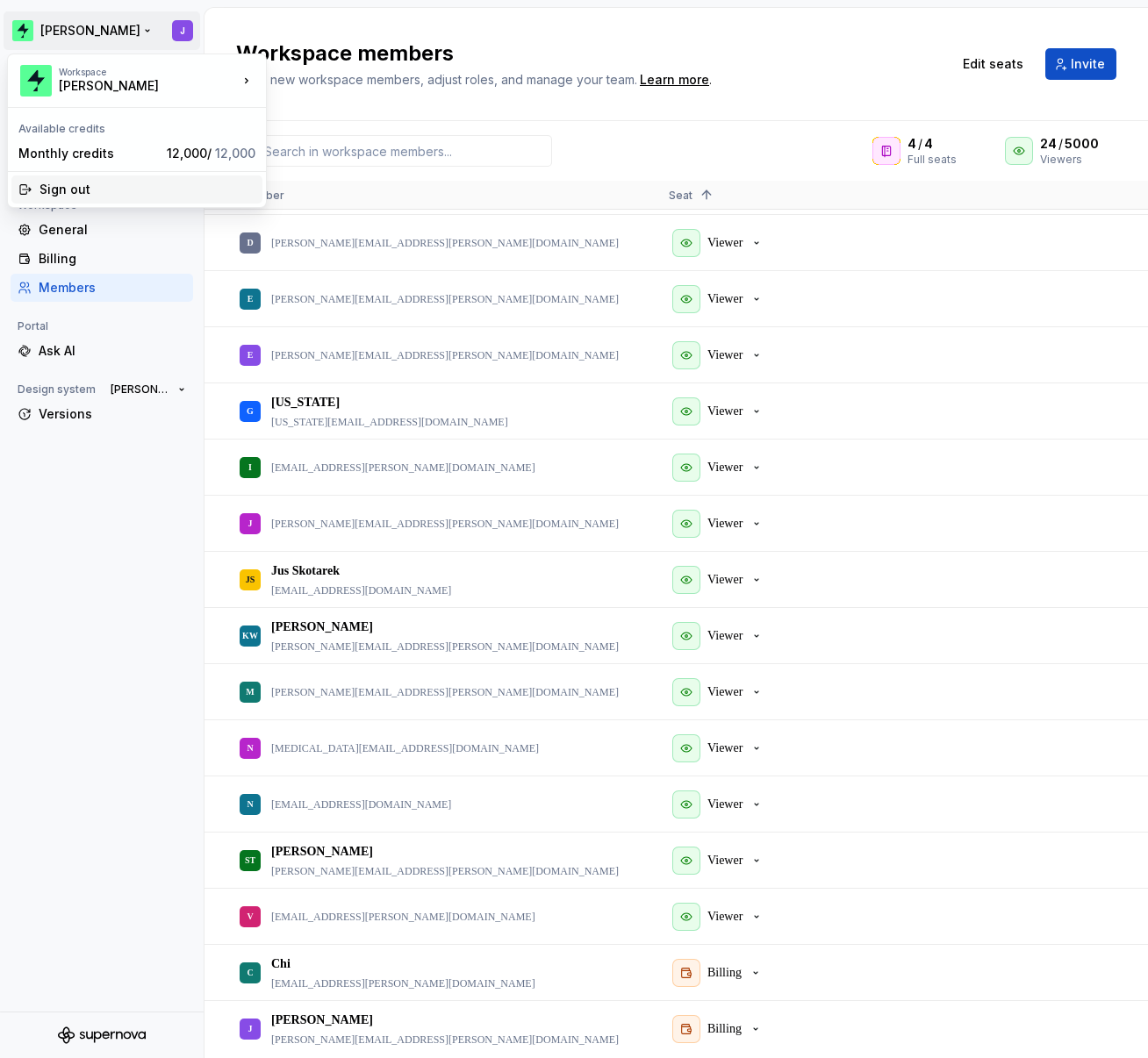
click at [175, 193] on div "Sign out" at bounding box center [147, 189] width 216 height 17
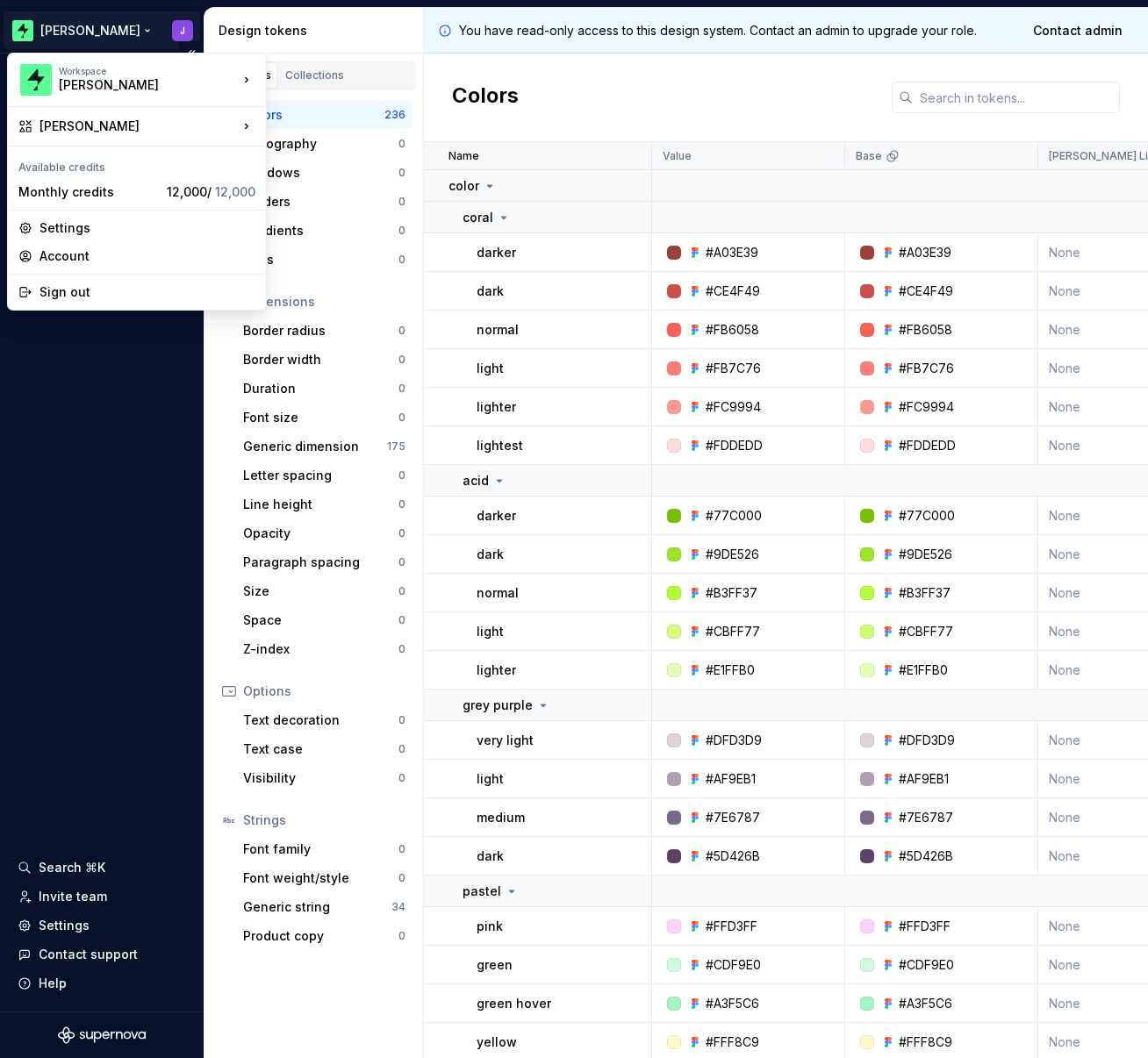
click at [176, 25] on html "Zuno J Documentation Dataset App assets Design tokens Components Assets Storybo…" at bounding box center [574, 529] width 1148 height 1058
click at [156, 289] on div "Sign out" at bounding box center [147, 291] width 216 height 17
